Goal: Information Seeking & Learning: Learn about a topic

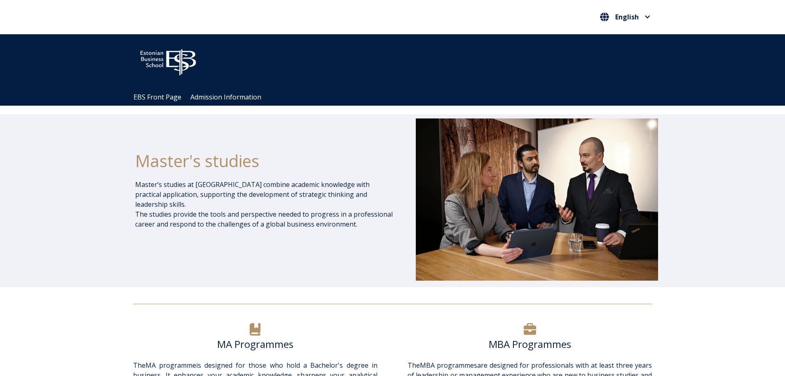
scroll to position [495, 0]
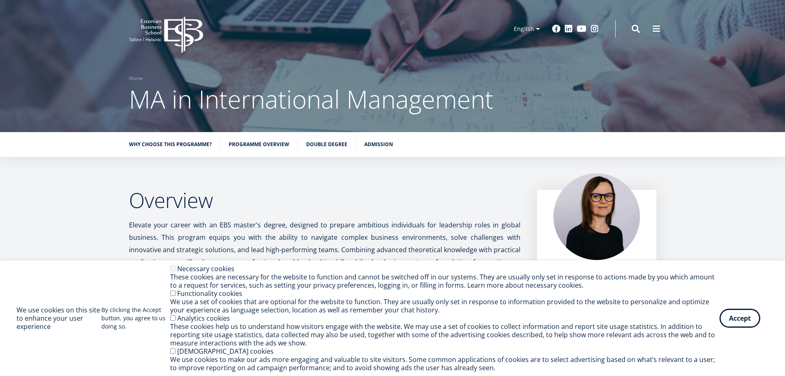
drag, startPoint x: 737, startPoint y: 312, endPoint x: 660, endPoint y: 306, distance: 77.3
click at [736, 312] on button "Accept" at bounding box center [740, 317] width 41 height 19
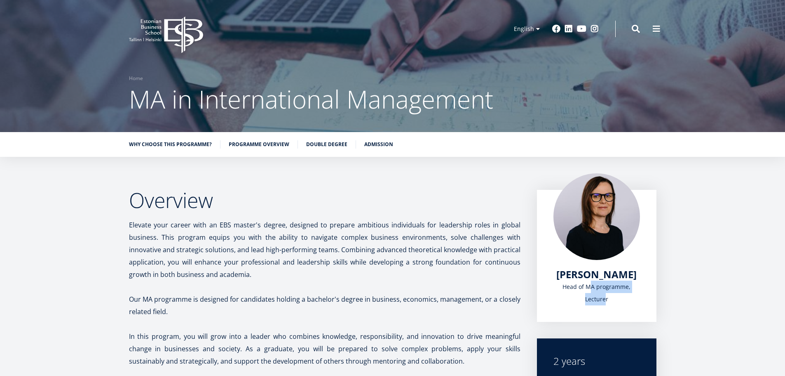
drag, startPoint x: 628, startPoint y: 285, endPoint x: 564, endPoint y: 286, distance: 64.7
click at [564, 286] on div "Head of MA programme, Lecturer" at bounding box center [597, 292] width 87 height 25
copy div "Head of MA programme"
click at [274, 290] on p at bounding box center [325, 286] width 392 height 12
